Goal: Task Accomplishment & Management: Complete application form

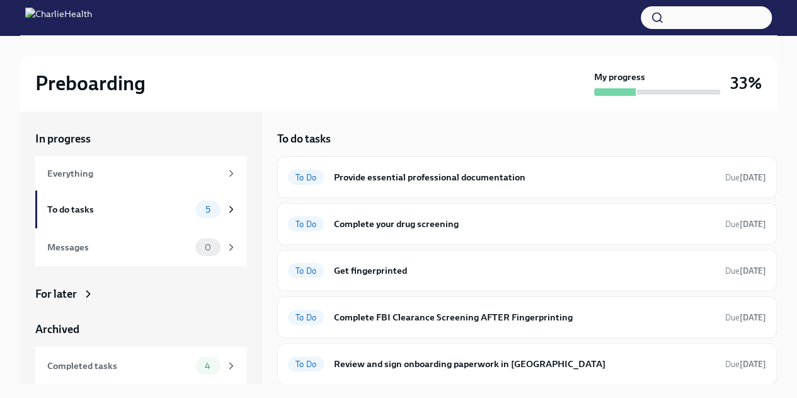
scroll to position [38, 0]
click at [472, 221] on h6 "Complete your drug screening" at bounding box center [524, 224] width 381 height 14
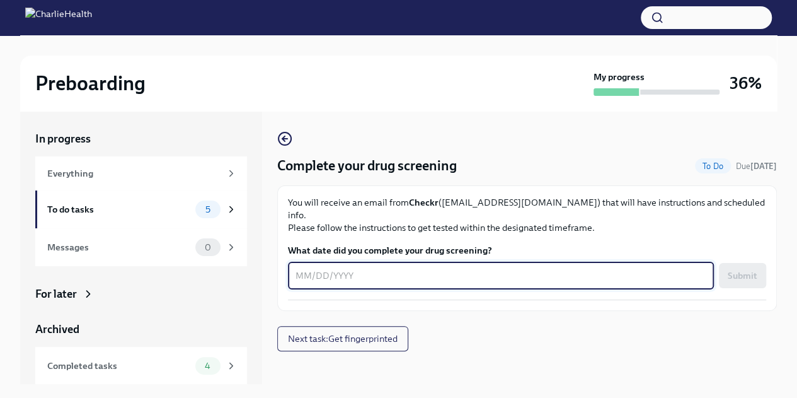
click at [364, 268] on textarea "What date did you complete your drug screening?" at bounding box center [501, 275] width 411 height 15
type textarea "[DATE]"
click at [744, 263] on button "Submit" at bounding box center [742, 275] width 47 height 25
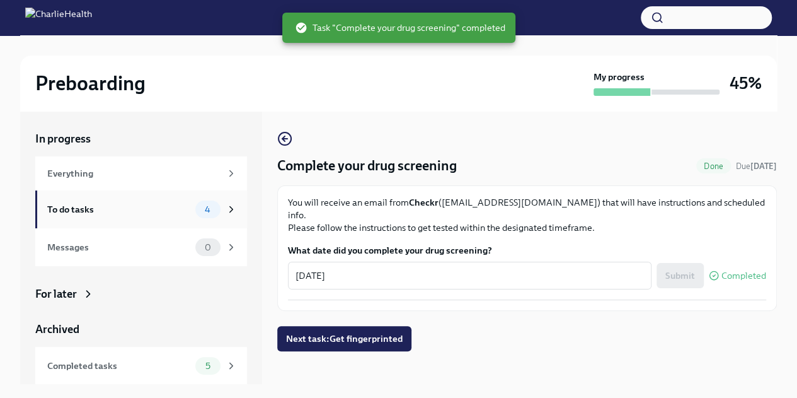
click at [99, 206] on div "To do tasks" at bounding box center [118, 209] width 143 height 14
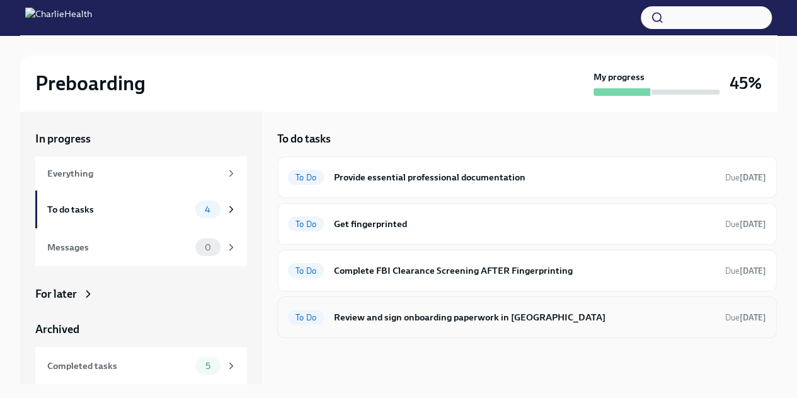
click at [508, 311] on h6 "Review and sign onboarding paperwork in [GEOGRAPHIC_DATA]" at bounding box center [524, 317] width 381 height 14
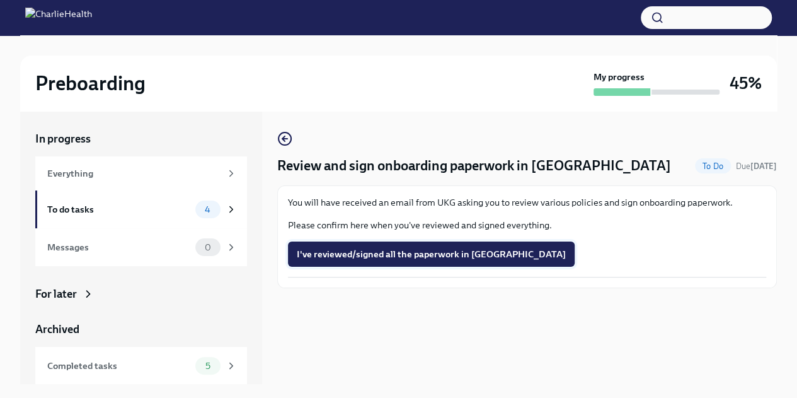
click at [418, 256] on span "I've reviewed/signed all the paperwork in UKG" at bounding box center [431, 254] width 269 height 13
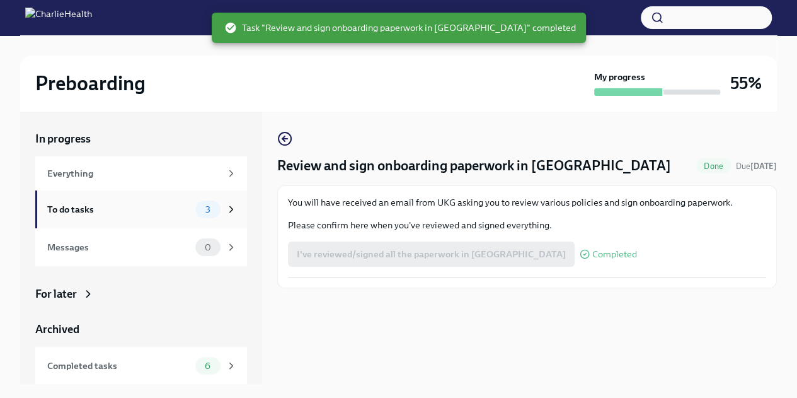
click at [122, 210] on div "To do tasks" at bounding box center [118, 209] width 143 height 14
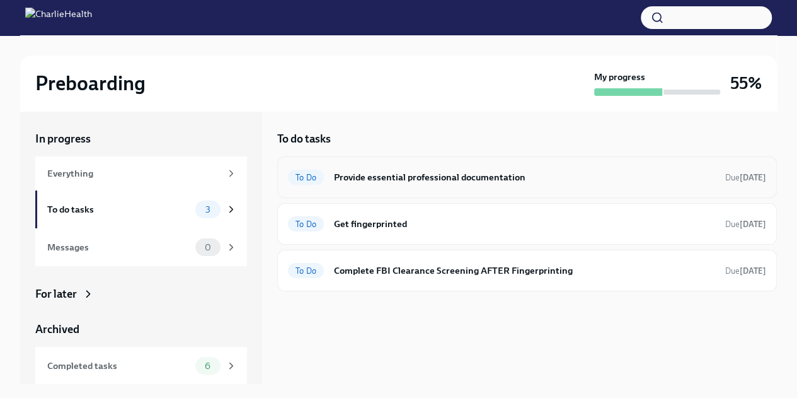
click at [440, 181] on h6 "Provide essential professional documentation" at bounding box center [524, 177] width 381 height 14
